Goal: Use online tool/utility: Utilize a website feature to perform a specific function

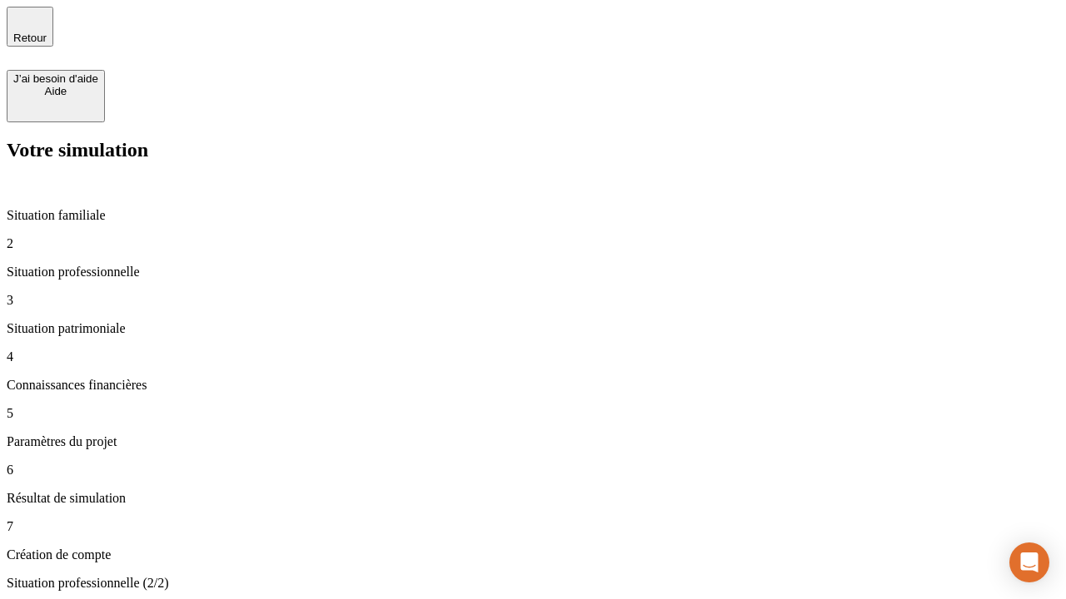
type input "30 000"
type input "40 000"
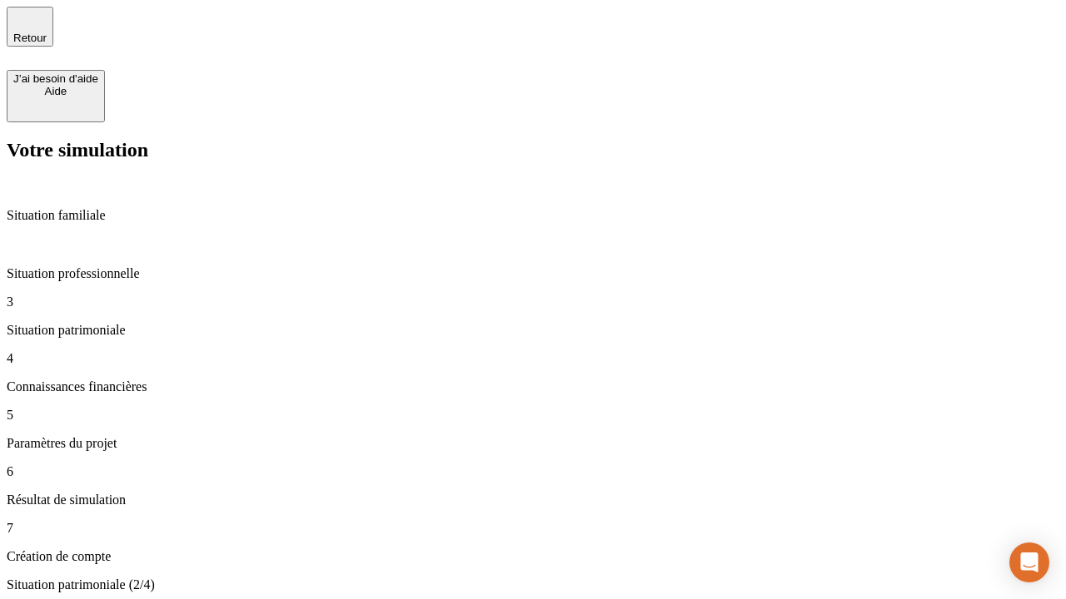
type input "1 100"
type input "20"
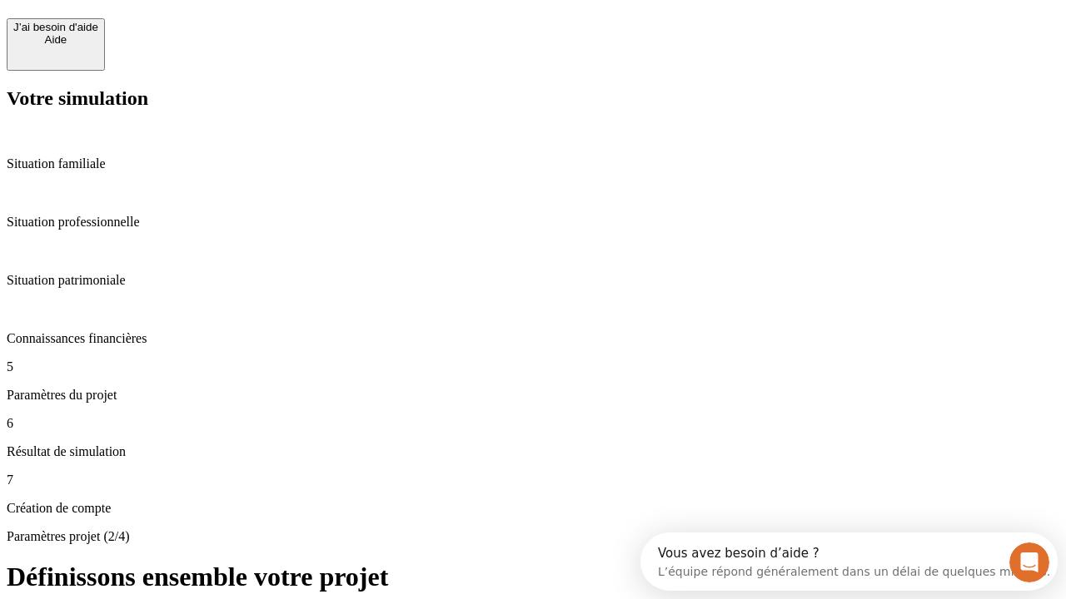
scroll to position [15, 0]
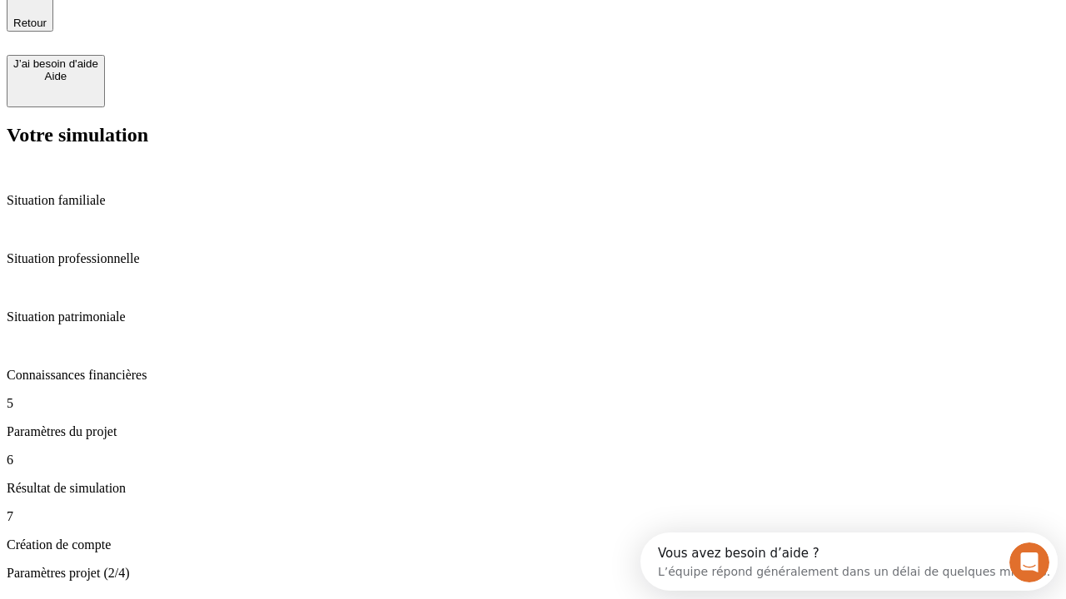
type input "40"
type input "62"
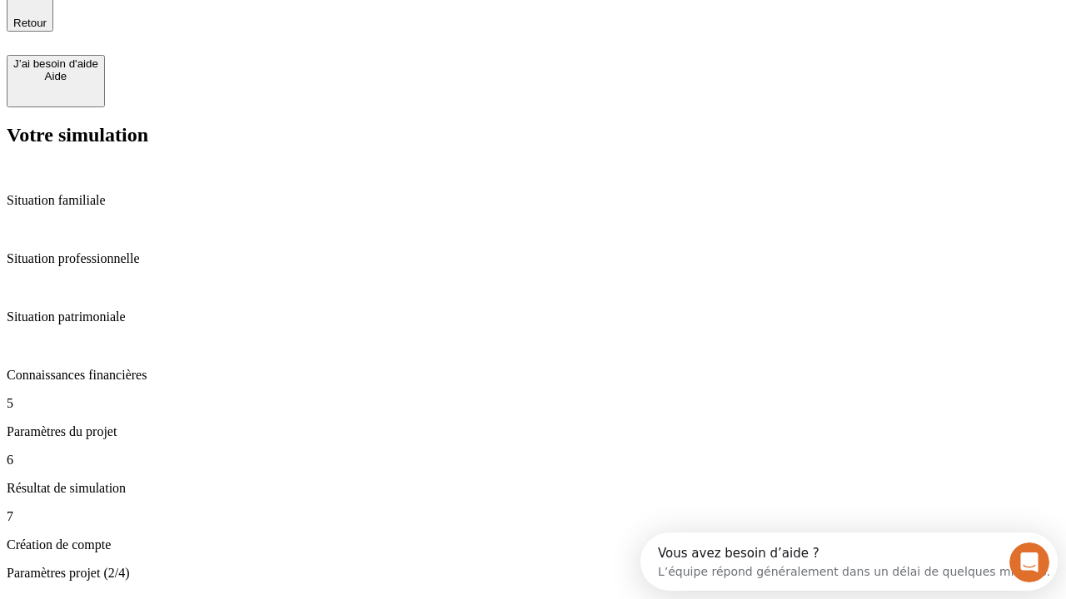
type input "50 000"
type input "640"
